Goal: Find specific page/section: Find specific page/section

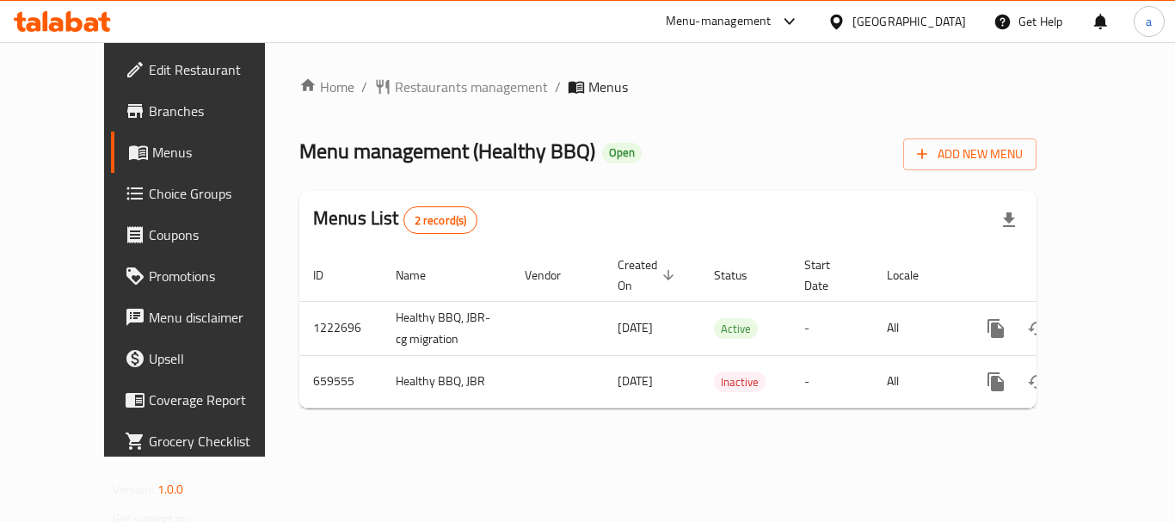
click at [428, 89] on span "Restaurants management" at bounding box center [471, 87] width 153 height 21
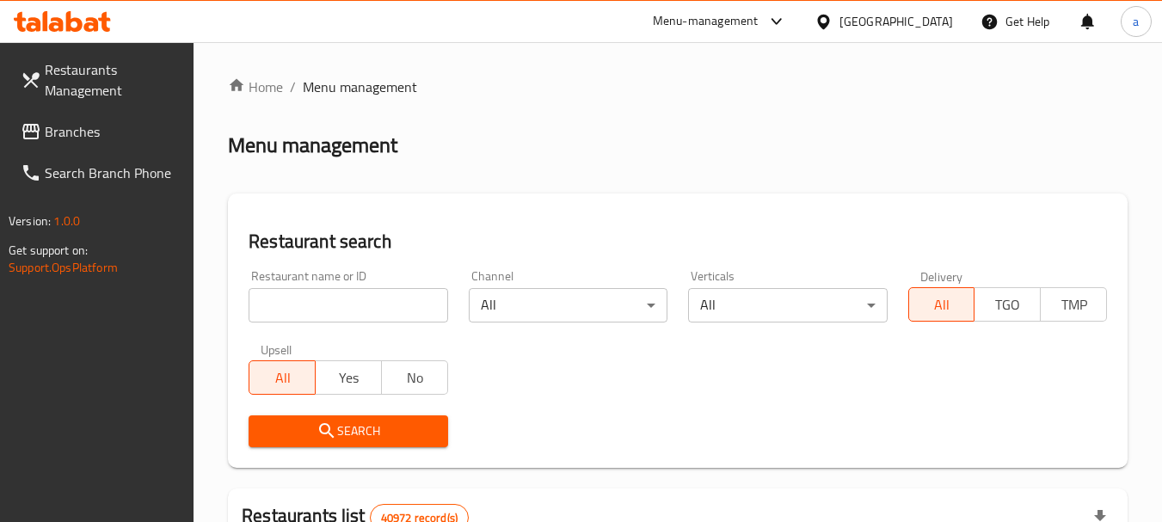
click at [96, 121] on span "Branches" at bounding box center [113, 131] width 136 height 21
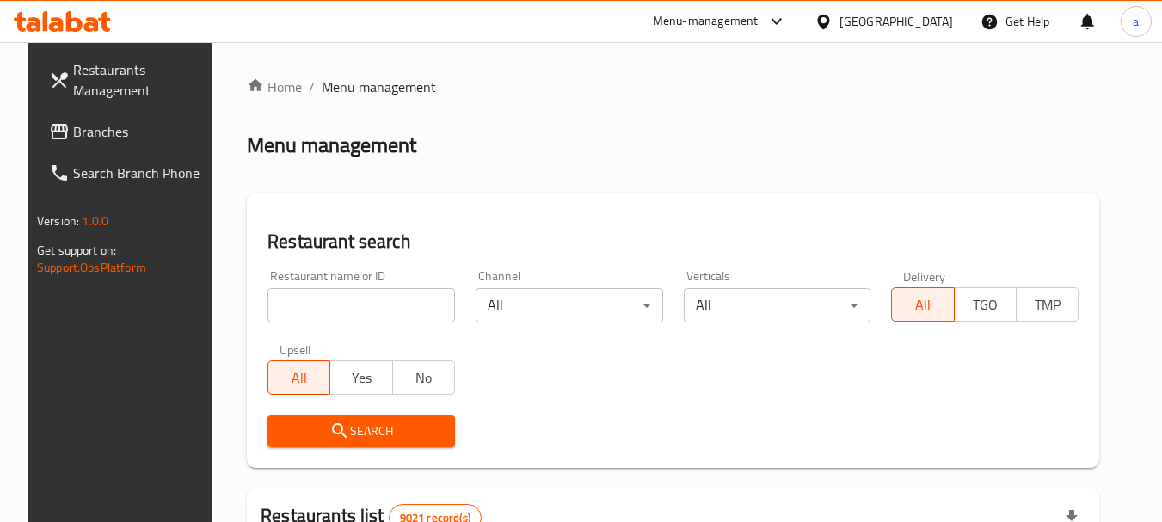
click at [73, 121] on span "Branches" at bounding box center [141, 131] width 136 height 21
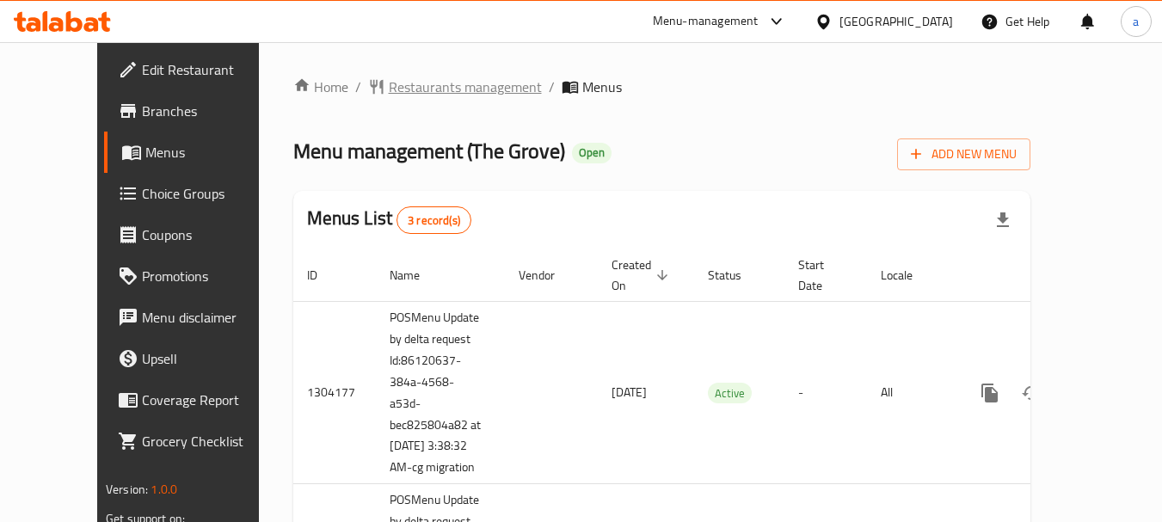
click at [447, 83] on span "Restaurants management" at bounding box center [465, 87] width 153 height 21
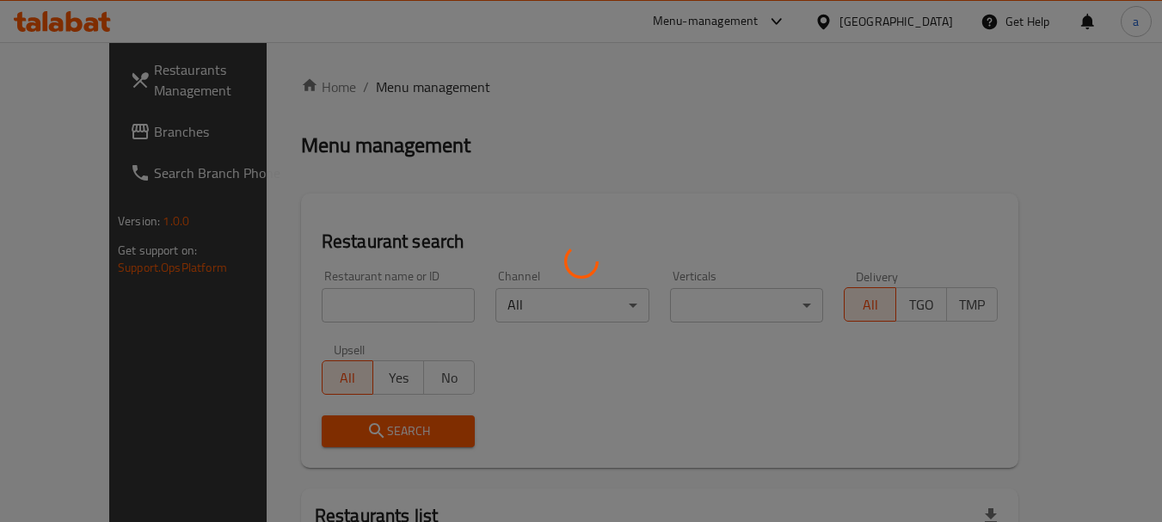
click at [354, 295] on div at bounding box center [581, 261] width 1162 height 522
click at [352, 295] on div at bounding box center [581, 261] width 1162 height 522
click at [352, 297] on div at bounding box center [581, 261] width 1162 height 522
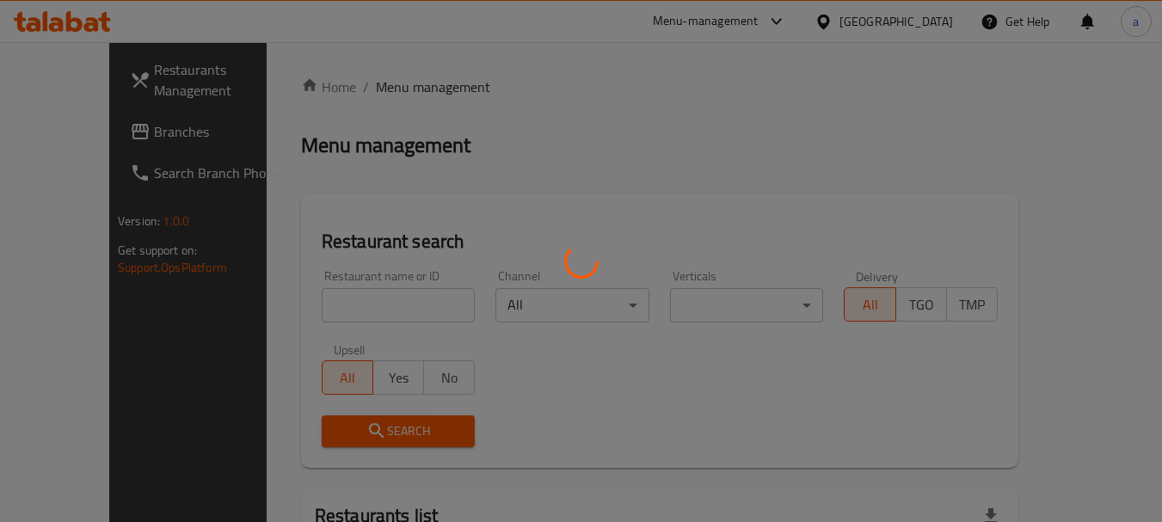
click at [351, 304] on div at bounding box center [581, 261] width 1162 height 522
click at [351, 302] on div at bounding box center [581, 261] width 1162 height 522
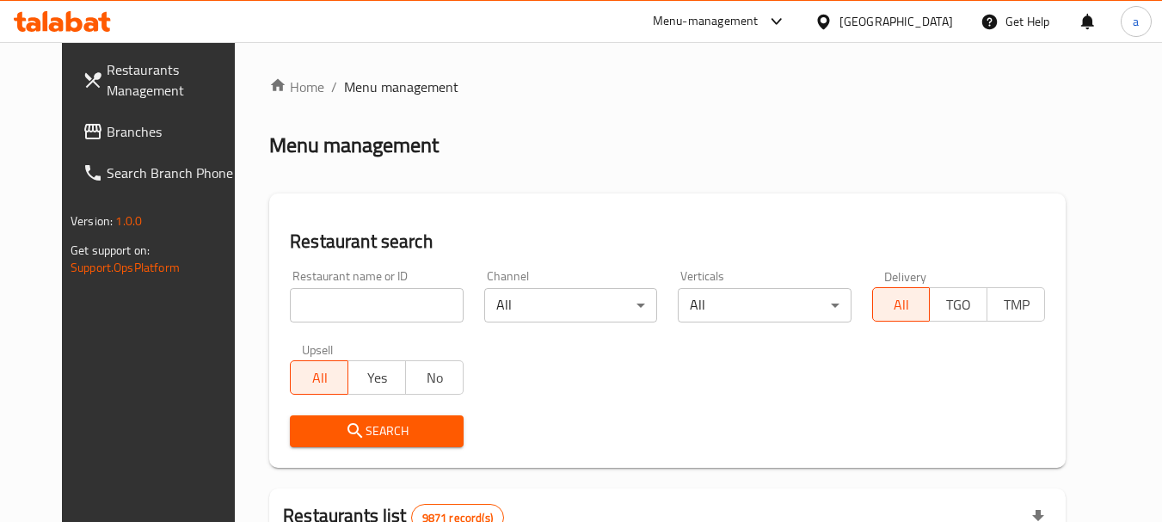
click at [393, 306] on input "search" at bounding box center [376, 305] width 173 height 34
paste input "25160"
type input "25160"
click at [377, 434] on span "Search" at bounding box center [376, 432] width 145 height 22
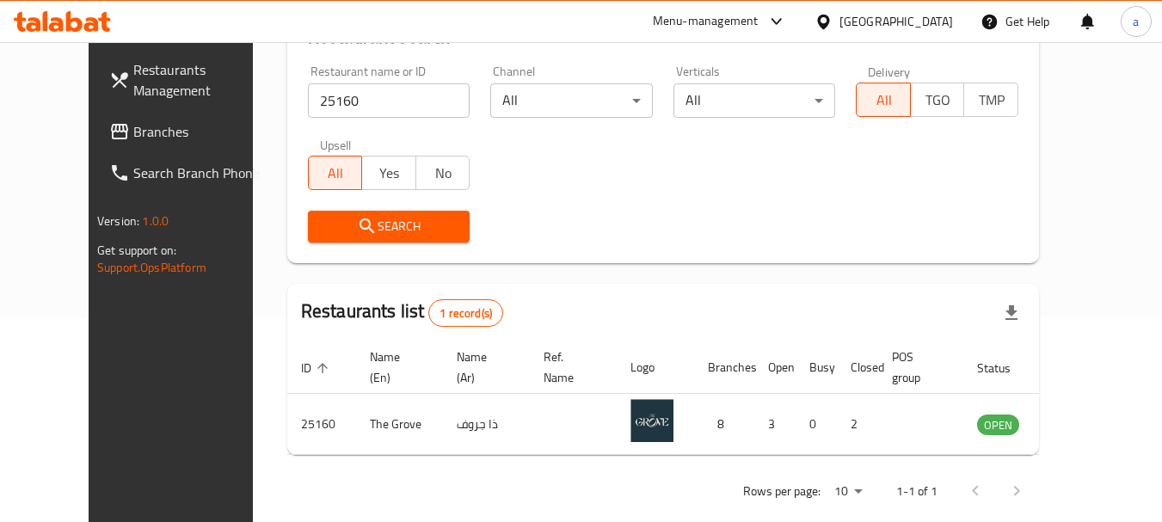
scroll to position [231, 0]
